Goal: Check status

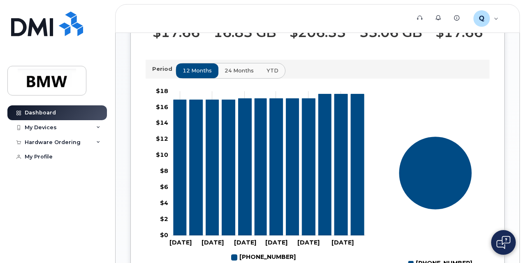
scroll to position [268, 0]
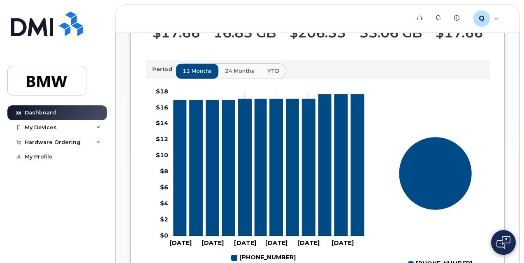
click at [247, 75] on span "24 months" at bounding box center [239, 71] width 29 height 8
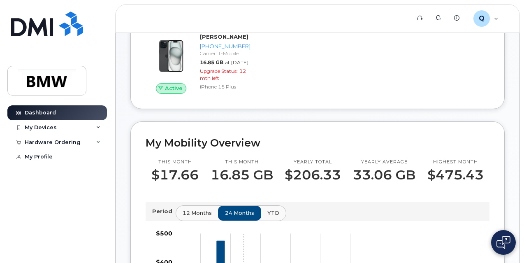
scroll to position [127, 0]
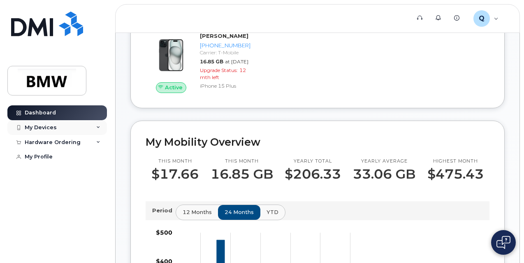
click at [71, 125] on div "My Devices" at bounding box center [56, 127] width 99 height 15
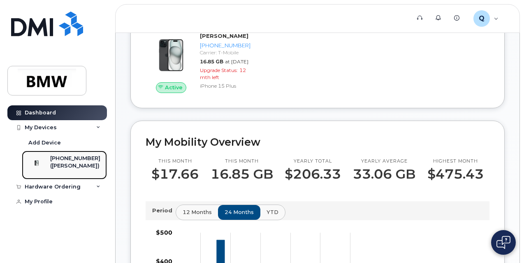
click at [83, 166] on div "([PERSON_NAME])" at bounding box center [75, 165] width 50 height 7
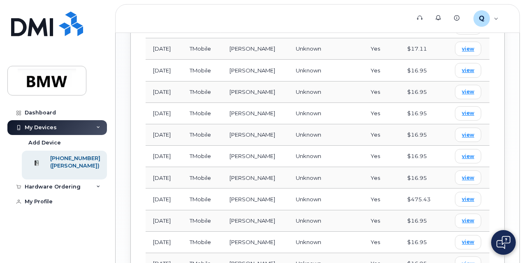
scroll to position [688, 0]
click at [463, 195] on span "view" at bounding box center [468, 198] width 12 height 7
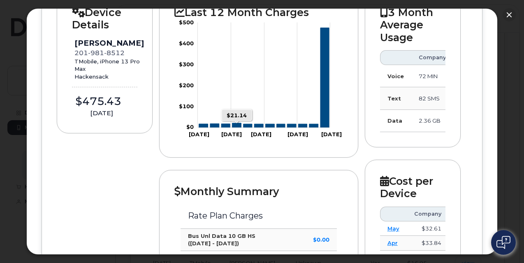
scroll to position [0, 0]
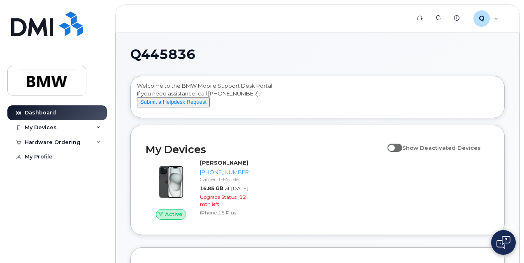
click at [385, 100] on div "Welcome to the BMW Mobile Support Desk Portal If you need assistance, call 800-…" at bounding box center [317, 98] width 361 height 33
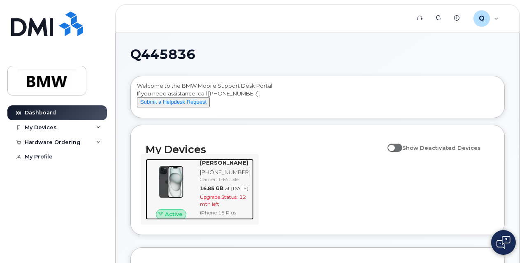
click at [230, 200] on span "Upgrade Status:" at bounding box center [219, 197] width 38 height 6
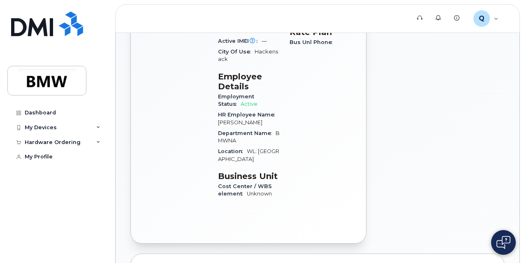
scroll to position [268, 0]
click at [38, 123] on div "My Devices" at bounding box center [56, 127] width 99 height 15
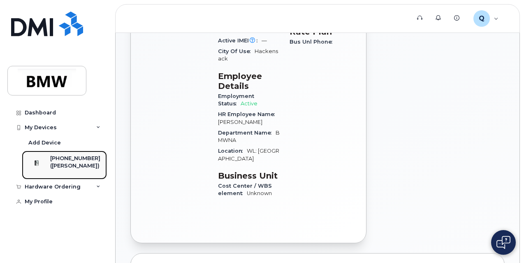
click at [75, 160] on div "[PHONE_NUMBER]" at bounding box center [75, 158] width 50 height 7
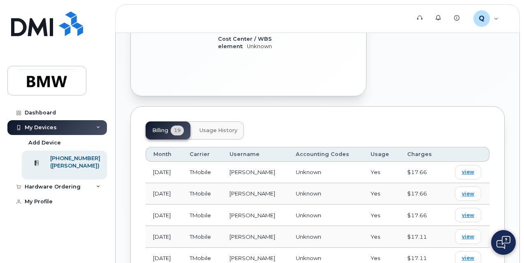
scroll to position [414, 0]
click at [232, 122] on button "Usage History" at bounding box center [218, 131] width 51 height 18
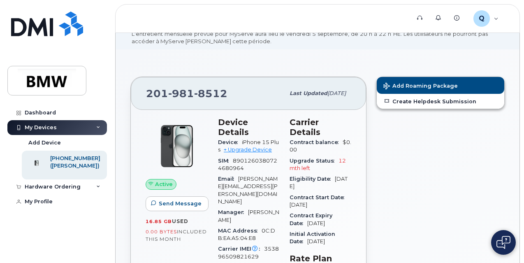
scroll to position [0, 0]
